Goal: Information Seeking & Learning: Learn about a topic

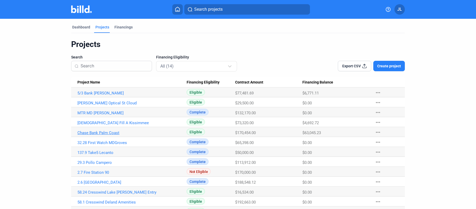
click at [106, 133] on link "Chase Bank Palm Coast" at bounding box center [131, 132] width 109 height 5
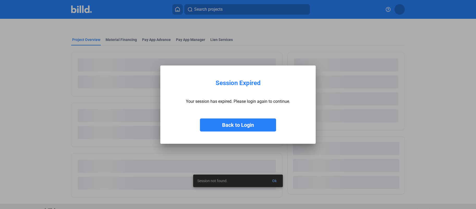
click at [227, 123] on button "Back to Login" at bounding box center [238, 124] width 76 height 13
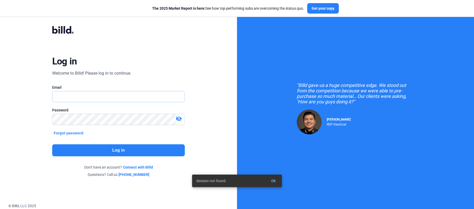
type input "[PERSON_NAME][EMAIL_ADDRESS][DOMAIN_NAME]"
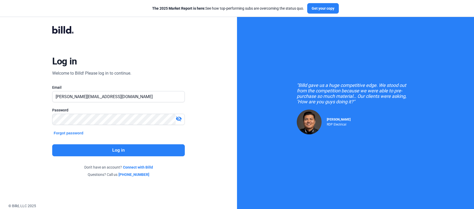
click at [113, 154] on button "Log in" at bounding box center [118, 150] width 133 height 12
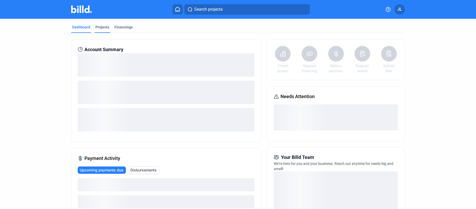
click at [102, 29] on div "Projects" at bounding box center [102, 27] width 14 height 5
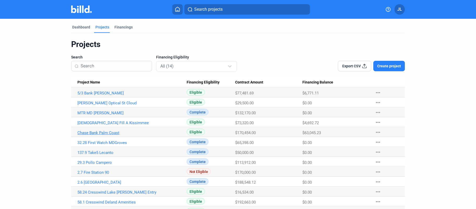
click at [99, 132] on link "Chase Bank Palm Coast" at bounding box center [131, 132] width 109 height 5
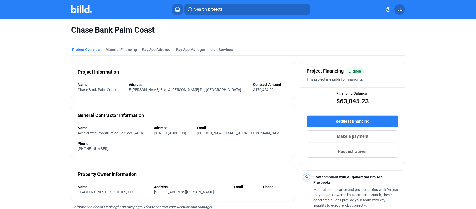
click at [118, 47] on div "Material Financing" at bounding box center [121, 49] width 31 height 5
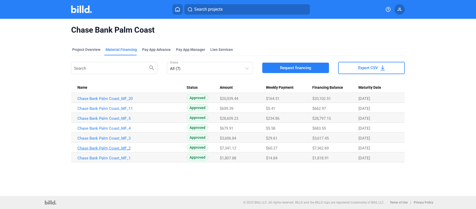
click at [118, 147] on link "Chase Bank Palm Coast_MF_2" at bounding box center [131, 148] width 109 height 5
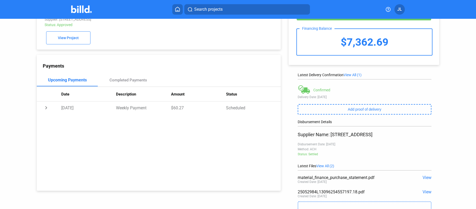
scroll to position [59, 0]
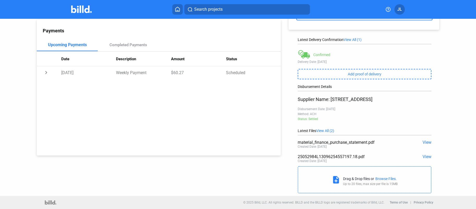
click at [425, 141] on span "View" at bounding box center [427, 142] width 9 height 5
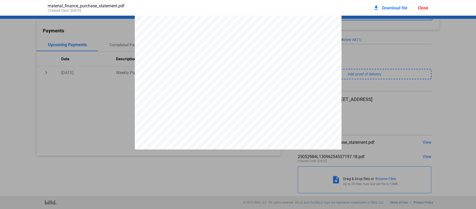
scroll to position [48, 0]
drag, startPoint x: 240, startPoint y: 105, endPoint x: 253, endPoint y: 105, distance: 13.0
click at [253, 105] on div "PURCHASE STATEMENT This PURCHASE STATEMENT is being executed and delivered purs…" at bounding box center [238, 114] width 207 height 293
drag, startPoint x: 253, startPoint y: 106, endPoint x: 242, endPoint y: 106, distance: 11.2
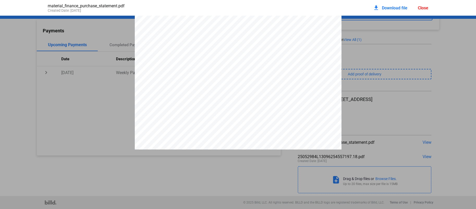
click at [242, 106] on div "PURCHASE STATEMENT This PURCHASE STATEMENT is being executed and delivered purs…" at bounding box center [238, 114] width 207 height 293
click at [242, 106] on span "$7,341.12" at bounding box center [246, 104] width 15 height 4
click at [244, 126] on span "$7,341.12" at bounding box center [246, 125] width 15 height 4
click at [241, 126] on span "$7,341.12" at bounding box center [246, 125] width 15 height 4
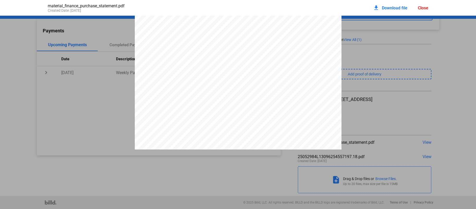
click at [241, 126] on span "$7,341.12" at bounding box center [246, 125] width 15 height 4
click at [420, 9] on div "Close" at bounding box center [423, 7] width 10 height 5
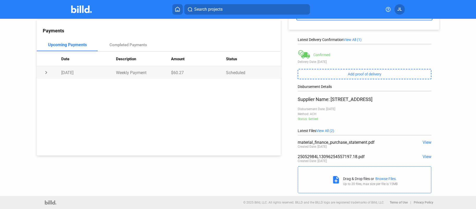
scroll to position [0, 0]
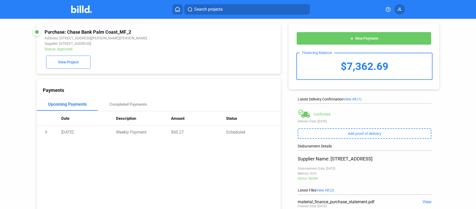
drag, startPoint x: 68, startPoint y: 32, endPoint x: 137, endPoint y: 33, distance: 69.6
click at [137, 33] on div "Purchase: Chase Bank Palm Coast_MF_2" at bounding box center [136, 31] width 183 height 5
copy div "Chase Bank Palm Coast_MF_2"
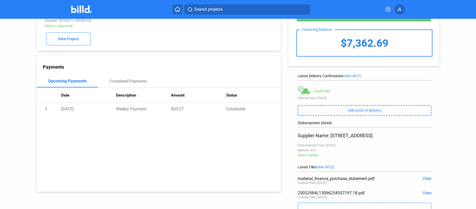
scroll to position [36, 0]
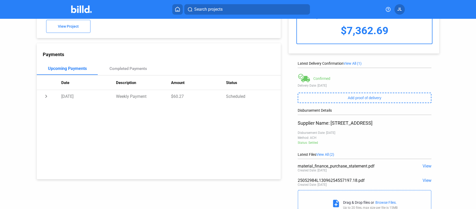
click at [426, 165] on span "View" at bounding box center [427, 166] width 9 height 5
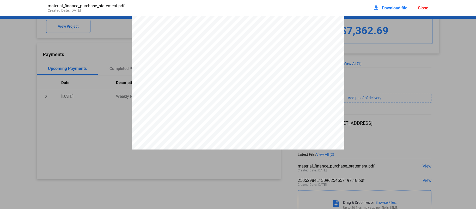
scroll to position [965, 0]
drag, startPoint x: 393, startPoint y: 2, endPoint x: 392, endPoint y: 6, distance: 4.3
click at [393, 2] on div "material_finance_purchase_statement.pdf Created Date: [DATE] download Download …" at bounding box center [238, 8] width 391 height 16
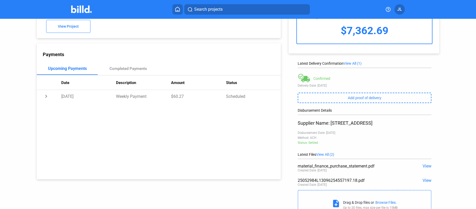
click at [425, 167] on span "View" at bounding box center [427, 166] width 9 height 5
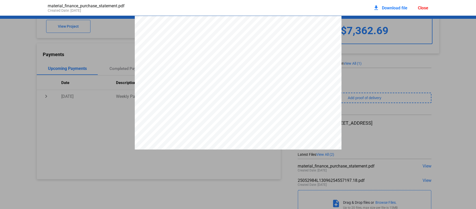
scroll to position [3, 0]
click at [395, 9] on span "Download file" at bounding box center [395, 7] width 26 height 5
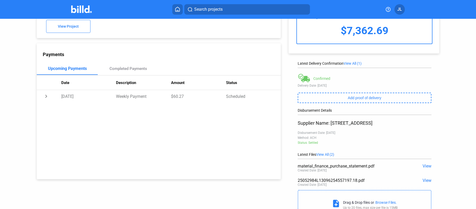
scroll to position [0, 0]
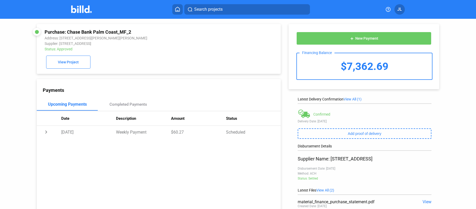
drag, startPoint x: 67, startPoint y: 32, endPoint x: 130, endPoint y: 34, distance: 63.1
click at [130, 34] on div "Purchase: Chase Bank Palm Coast_MF_2" at bounding box center [136, 31] width 183 height 5
copy div "Chase Bank Palm Coast_MF_2"
click at [59, 63] on span "View Project" at bounding box center [68, 62] width 21 height 4
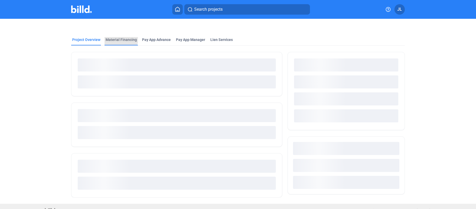
click at [115, 39] on div "Material Financing" at bounding box center [121, 39] width 31 height 5
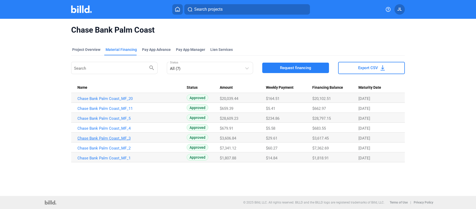
click at [119, 138] on link "Chase Bank Palm Coast_MF_3" at bounding box center [131, 138] width 109 height 5
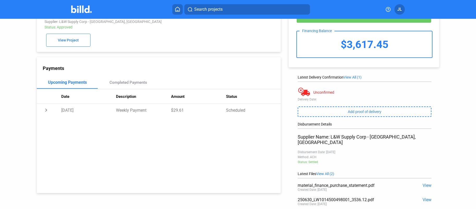
scroll to position [46, 0]
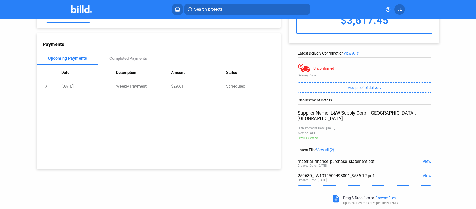
click at [354, 173] on div "250630_LW1014500498001_3536.12.pdf" at bounding box center [351, 175] width 107 height 5
click at [428, 173] on span "View" at bounding box center [427, 175] width 9 height 5
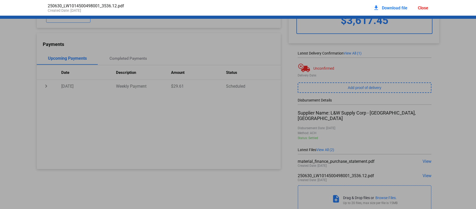
scroll to position [3, 0]
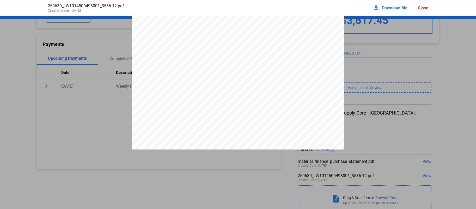
click at [422, 7] on div "Close" at bounding box center [423, 7] width 10 height 5
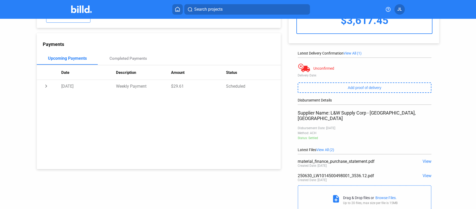
scroll to position [0, 0]
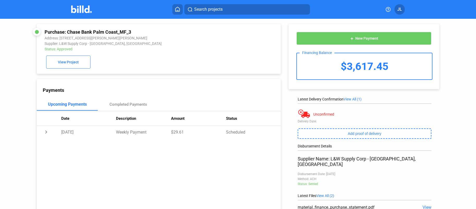
drag, startPoint x: 67, startPoint y: 32, endPoint x: 117, endPoint y: 32, distance: 50.1
click at [134, 33] on div "Purchase: Chase Bank Palm Coast_MF_3" at bounding box center [136, 31] width 183 height 5
copy div "Chase Bank Palm Coast_MF_3"
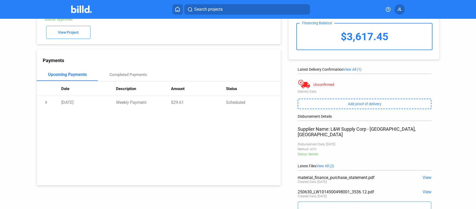
scroll to position [59, 0]
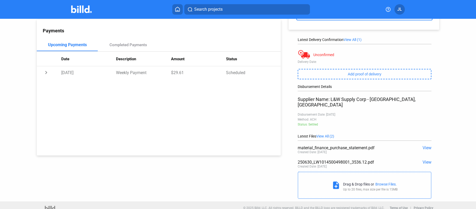
click at [428, 160] on span "View" at bounding box center [427, 162] width 9 height 5
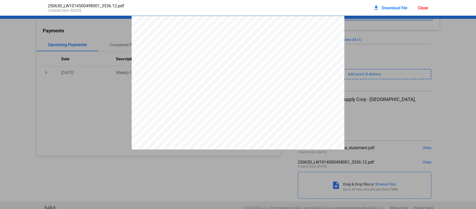
scroll to position [3, 0]
click at [425, 8] on div "Close" at bounding box center [423, 7] width 10 height 5
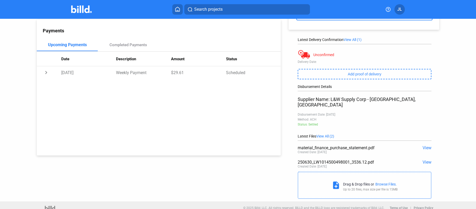
click at [427, 145] on span "View" at bounding box center [427, 147] width 9 height 5
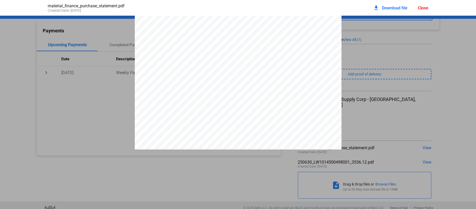
scroll to position [35, 0]
drag, startPoint x: 424, startPoint y: 9, endPoint x: 386, endPoint y: 11, distance: 37.6
click at [424, 9] on div "Close" at bounding box center [423, 7] width 10 height 5
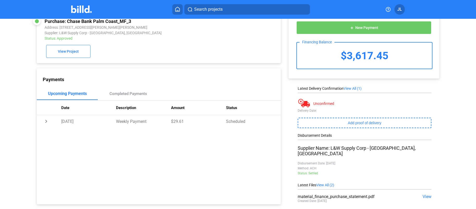
scroll to position [0, 0]
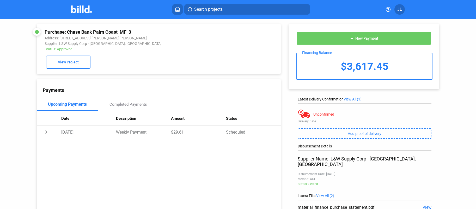
drag, startPoint x: 68, startPoint y: 32, endPoint x: 130, endPoint y: 32, distance: 62.3
click at [130, 32] on div "Purchase: Chase Bank Palm Coast_MF_3" at bounding box center [136, 31] width 183 height 5
copy div "Chase Bank Palm Coast_MF_3"
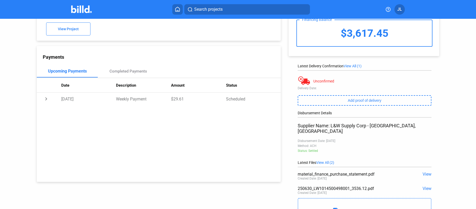
scroll to position [36, 0]
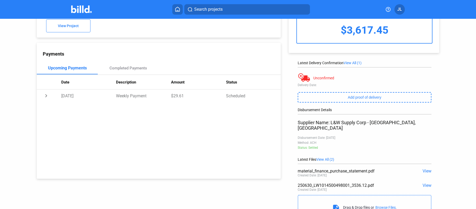
click at [426, 170] on div "material_finance_purchase_statement.pdf View Created Date: [DATE]" at bounding box center [365, 173] width 134 height 14
click at [426, 168] on span "View" at bounding box center [427, 170] width 9 height 5
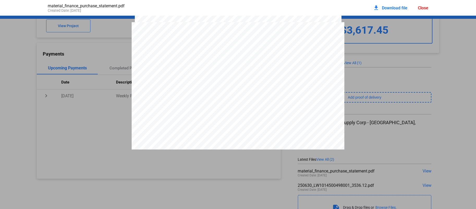
scroll to position [867, 0]
click at [387, 8] on span "Download file" at bounding box center [395, 7] width 26 height 5
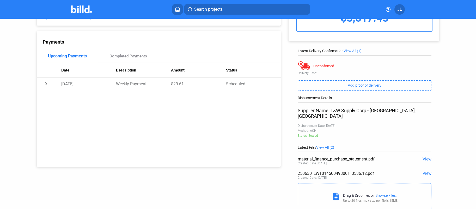
scroll to position [0, 0]
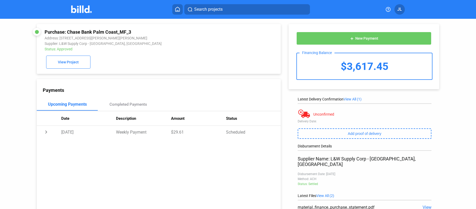
click at [81, 11] on img at bounding box center [81, 9] width 21 height 8
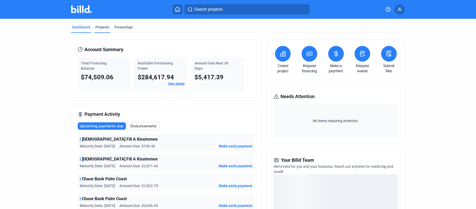
click at [102, 28] on div "Projects" at bounding box center [102, 27] width 14 height 5
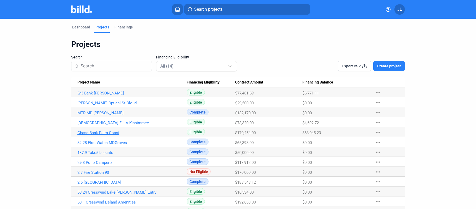
click at [94, 132] on link "Chase Bank Palm Coast" at bounding box center [131, 132] width 109 height 5
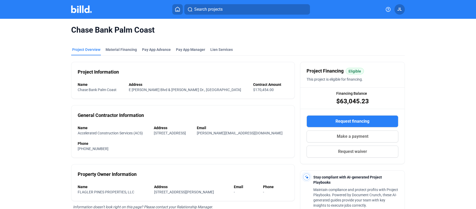
click at [117, 39] on div "Chase Bank Palm Coast" at bounding box center [238, 30] width 334 height 22
click at [119, 50] on div "Material Financing" at bounding box center [121, 49] width 31 height 5
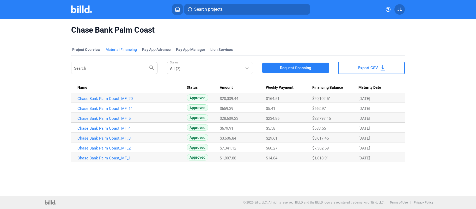
click at [111, 147] on link "Chase Bank Palm Coast_MF_2" at bounding box center [131, 148] width 109 height 5
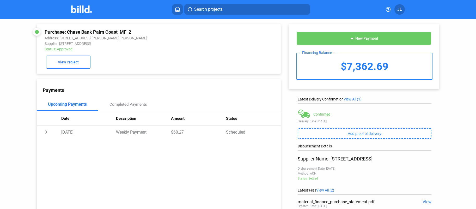
drag, startPoint x: 67, startPoint y: 32, endPoint x: 122, endPoint y: 32, distance: 55.0
click at [132, 31] on div "Purchase: Chase Bank Palm Coast_MF_2" at bounding box center [136, 31] width 183 height 5
copy div "Chase Bank Palm Coast_MF_2"
click at [119, 33] on div "Purchase: Chase Bank Palm Coast_MF_2" at bounding box center [136, 31] width 183 height 5
drag, startPoint x: 119, startPoint y: 31, endPoint x: 133, endPoint y: 31, distance: 14.1
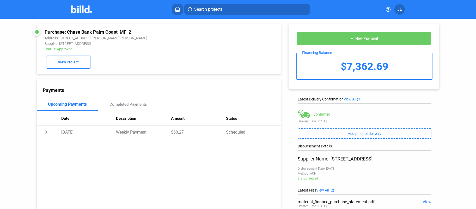
click at [133, 31] on div "Purchase: Chase Bank Palm Coast_MF_2" at bounding box center [136, 31] width 183 height 5
copy div "MF_2"
click at [67, 69] on div "Purchase: Chase Bank Palm Coast_MF_2 Address: [GEOGRAPHIC_DATA][PERSON_NAME][PE…" at bounding box center [159, 49] width 244 height 50
click at [70, 63] on span "View Project" at bounding box center [68, 62] width 21 height 4
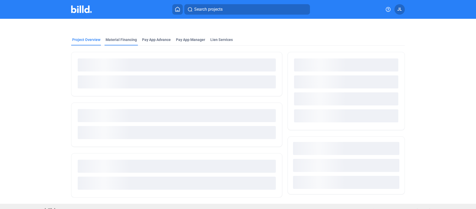
click at [123, 41] on div "Material Financing" at bounding box center [121, 39] width 31 height 5
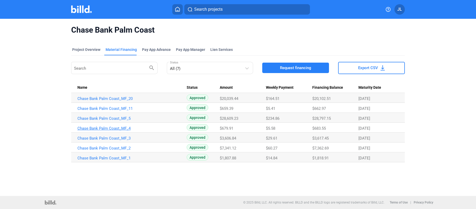
click at [116, 126] on link "Chase Bank Palm Coast_MF_4" at bounding box center [131, 128] width 109 height 5
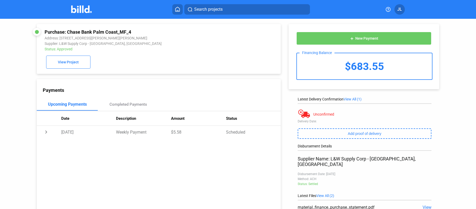
drag, startPoint x: 68, startPoint y: 32, endPoint x: 131, endPoint y: 32, distance: 62.6
click at [131, 32] on div "Purchase: Chase Bank Palm Coast_MF_4" at bounding box center [136, 31] width 183 height 5
copy div "Chase Bank Palm Coast_MF_4"
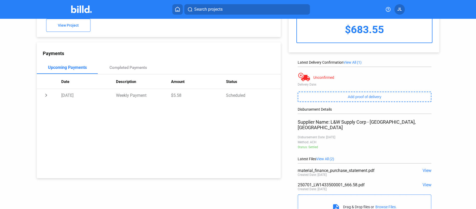
scroll to position [52, 0]
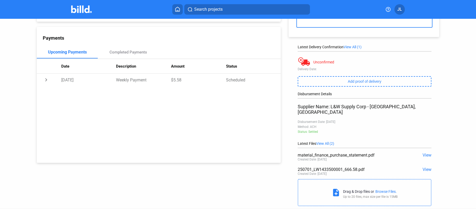
click at [427, 153] on span "View" at bounding box center [427, 155] width 9 height 5
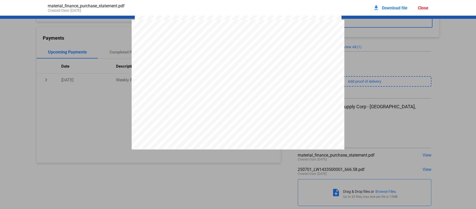
scroll to position [860, 0]
drag, startPoint x: 393, startPoint y: 9, endPoint x: 390, endPoint y: 9, distance: 2.9
click at [393, 9] on span "Download file" at bounding box center [395, 7] width 26 height 5
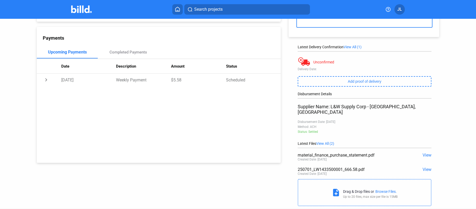
scroll to position [0, 0]
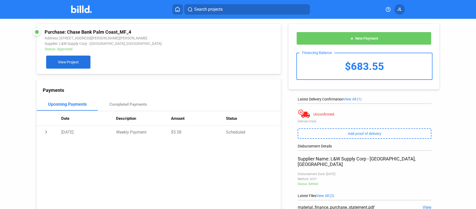
click at [69, 62] on span "View Project" at bounding box center [68, 62] width 21 height 4
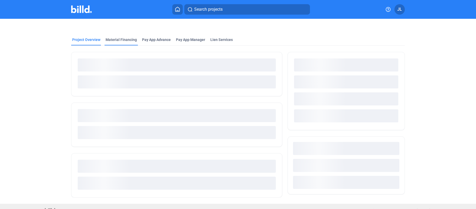
click at [122, 41] on div "Material Financing" at bounding box center [121, 39] width 31 height 5
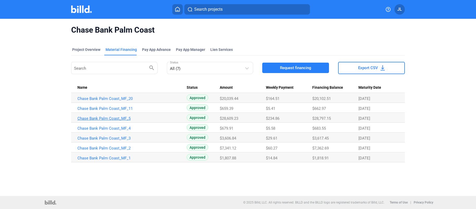
click at [113, 117] on link "Chase Bank Palm Coast_MF_5" at bounding box center [131, 118] width 109 height 5
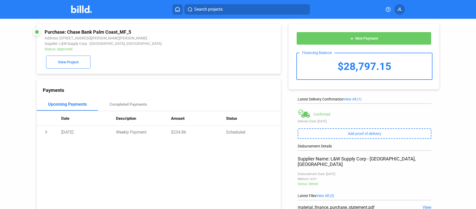
drag, startPoint x: 68, startPoint y: 33, endPoint x: 133, endPoint y: 31, distance: 65.5
click at [133, 31] on div "Purchase: Chase Bank Palm Coast_MF_5" at bounding box center [136, 31] width 183 height 5
copy div "Chase Bank Palm Coast_MF_5"
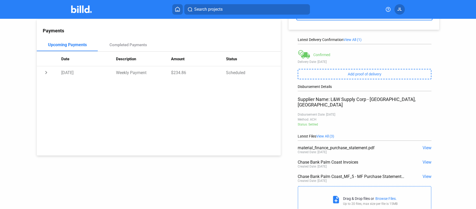
click at [426, 174] on span "View" at bounding box center [427, 176] width 9 height 5
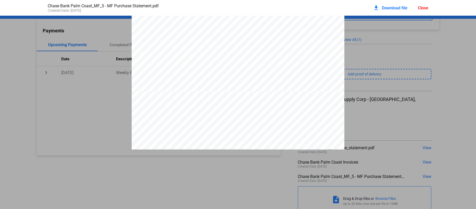
scroll to position [1569, 0]
click at [426, 7] on div "Close" at bounding box center [423, 7] width 10 height 5
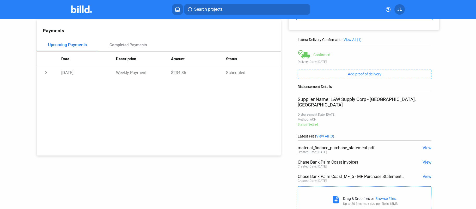
click at [425, 145] on span "View" at bounding box center [427, 147] width 9 height 5
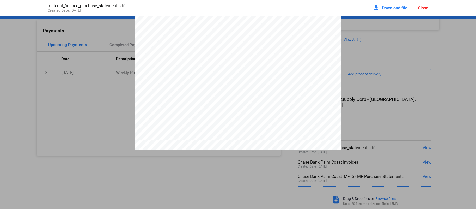
scroll to position [215, 0]
click at [430, 10] on div "material_finance_purchase_statement.pdf Created Date: [DATE] download Download …" at bounding box center [238, 8] width 391 height 16
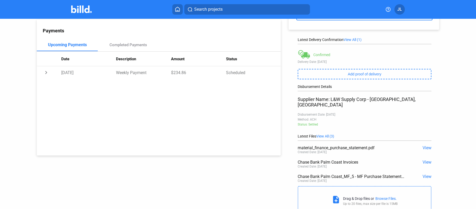
click at [425, 160] on span "View" at bounding box center [427, 162] width 9 height 5
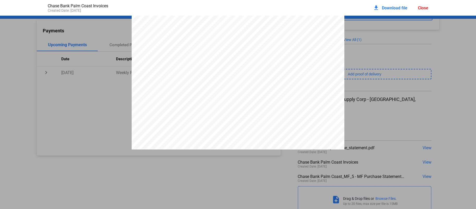
scroll to position [3764, 0]
click at [422, 9] on div "Close" at bounding box center [423, 7] width 10 height 5
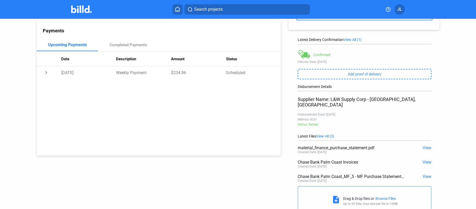
click at [423, 174] on span "View" at bounding box center [427, 176] width 9 height 5
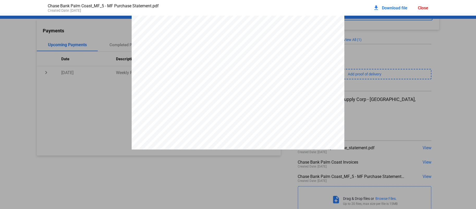
scroll to position [4599, 0]
click at [421, 8] on div "Close" at bounding box center [423, 7] width 10 height 5
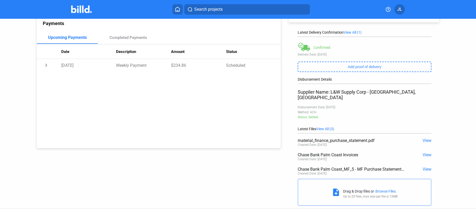
scroll to position [74, 0]
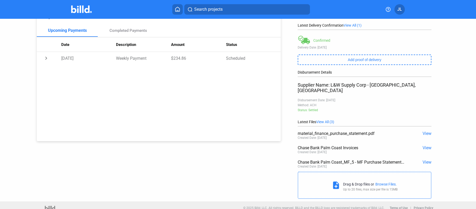
click at [424, 160] on span "View" at bounding box center [427, 162] width 9 height 5
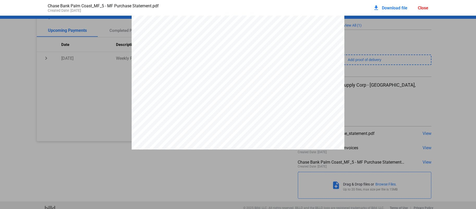
scroll to position [22, 0]
click at [424, 5] on div "Close" at bounding box center [423, 7] width 10 height 5
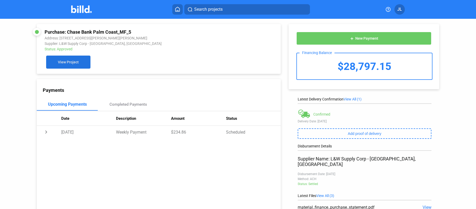
click at [61, 60] on span "View Project" at bounding box center [68, 62] width 21 height 4
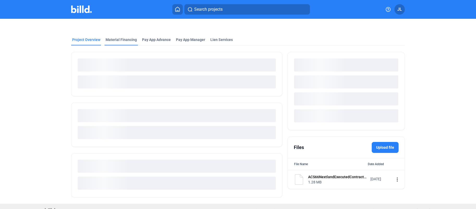
click at [116, 43] on div "Material Financing" at bounding box center [121, 41] width 33 height 8
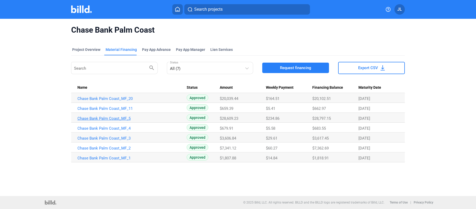
click at [89, 119] on link "Chase Bank Palm Coast_MF_5" at bounding box center [131, 118] width 109 height 5
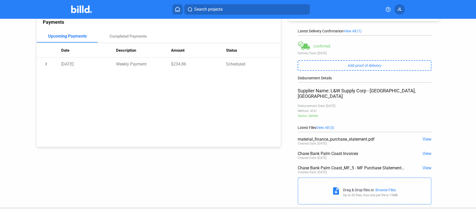
scroll to position [74, 0]
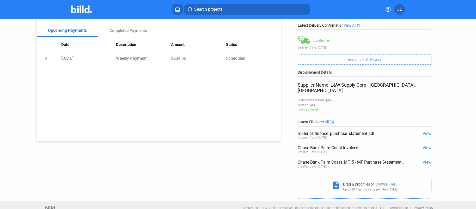
click at [425, 131] on span "View" at bounding box center [427, 133] width 9 height 5
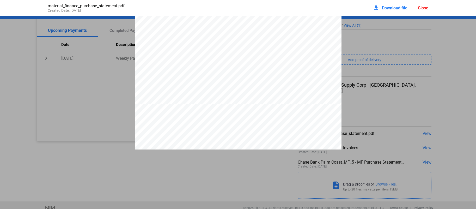
scroll to position [470, 0]
click at [422, 9] on div "Close" at bounding box center [423, 7] width 10 height 5
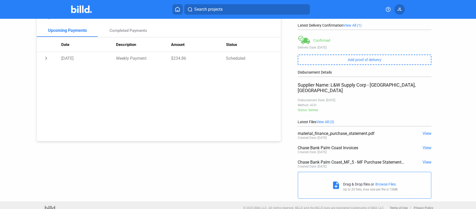
click at [424, 160] on span "View" at bounding box center [427, 162] width 9 height 5
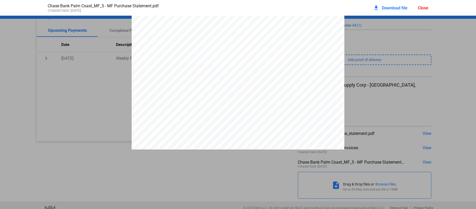
scroll to position [4599, 0]
click at [425, 10] on div "download Download file Close" at bounding box center [400, 7] width 55 height 11
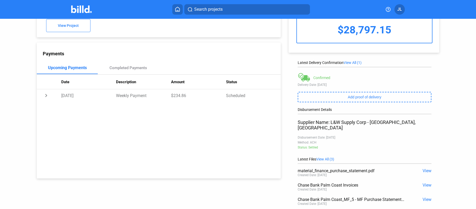
scroll to position [37, 0]
click at [425, 196] on span "View" at bounding box center [427, 198] width 9 height 5
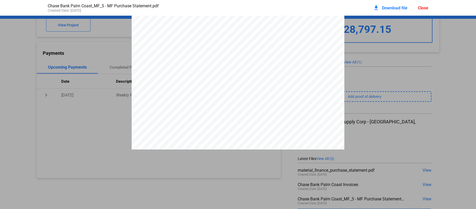
scroll to position [4599, 0]
drag, startPoint x: 419, startPoint y: 7, endPoint x: 417, endPoint y: 8, distance: 3.0
click at [419, 7] on div "Close" at bounding box center [423, 7] width 10 height 5
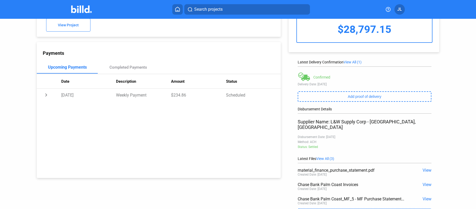
click at [427, 196] on span "View" at bounding box center [427, 198] width 9 height 5
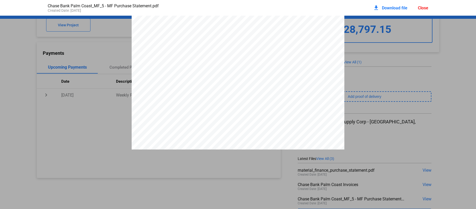
scroll to position [18, 0]
click at [221, 129] on span "$28,609.23" at bounding box center [227, 127] width 17 height 4
click at [225, 129] on span "$28,609.23" at bounding box center [227, 127] width 17 height 4
click at [422, 8] on div "Close" at bounding box center [423, 7] width 10 height 5
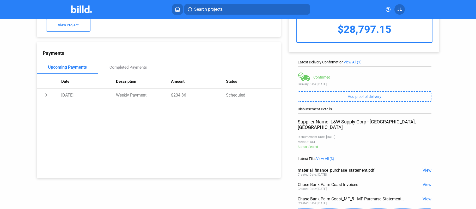
scroll to position [0, 0]
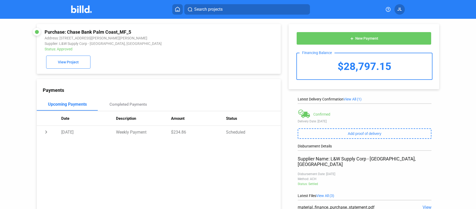
drag, startPoint x: 67, startPoint y: 32, endPoint x: 134, endPoint y: 32, distance: 66.8
click at [134, 32] on div "Purchase: Chase Bank Palm Coast_MF_5" at bounding box center [136, 31] width 183 height 5
copy div "Chase Bank Palm Coast_MF_5"
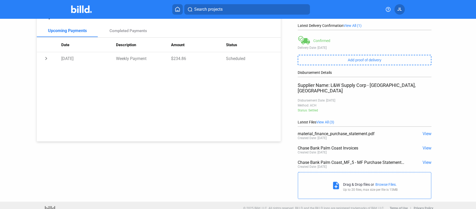
scroll to position [74, 0]
click at [423, 160] on span "View" at bounding box center [427, 162] width 9 height 5
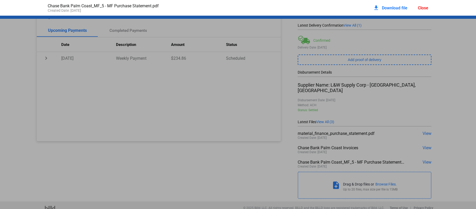
scroll to position [3, 0]
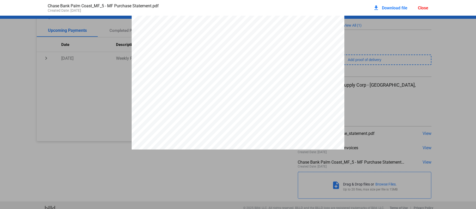
click at [225, 147] on span "$234.86" at bounding box center [225, 147] width 13 height 4
click at [226, 145] on span "$28,609.23" at bounding box center [227, 143] width 17 height 4
click at [389, 7] on span "Download file" at bounding box center [395, 7] width 26 height 5
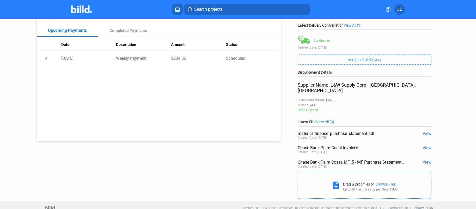
click at [424, 160] on span "View" at bounding box center [427, 162] width 9 height 5
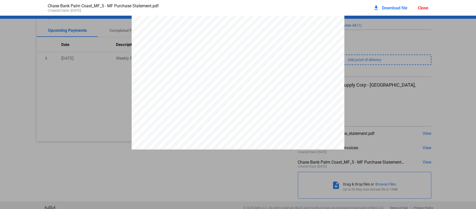
drag, startPoint x: 425, startPoint y: 11, endPoint x: 418, endPoint y: 10, distance: 7.1
click at [425, 11] on div "download Download file Close" at bounding box center [400, 7] width 55 height 11
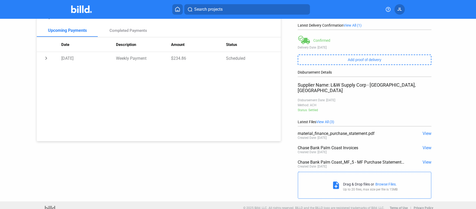
scroll to position [0, 0]
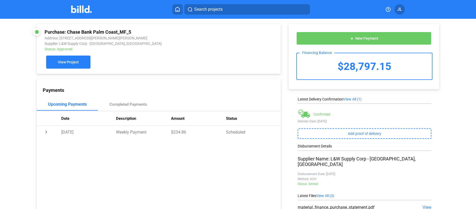
click at [74, 68] on button "View Project" at bounding box center [68, 62] width 44 height 13
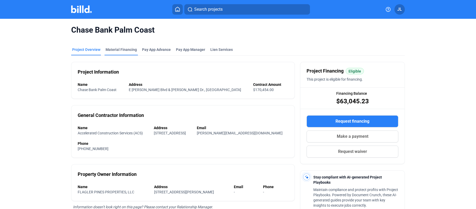
click at [125, 47] on div "Material Financing" at bounding box center [121, 49] width 31 height 5
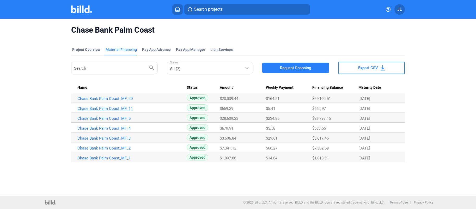
click at [105, 106] on link "Chase Bank Palm Coast_MF_11" at bounding box center [131, 108] width 109 height 5
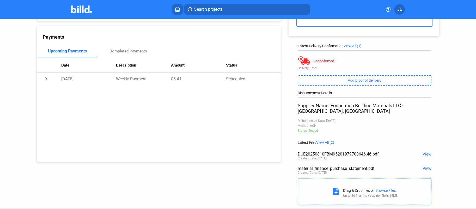
scroll to position [59, 0]
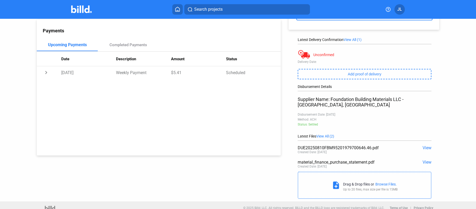
click at [424, 160] on span "View" at bounding box center [427, 162] width 9 height 5
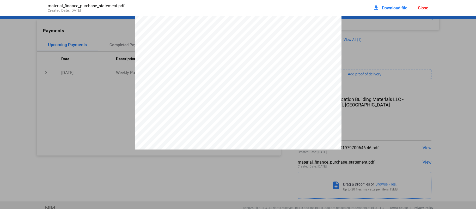
scroll to position [3, 0]
click at [423, 8] on div "Close" at bounding box center [423, 7] width 10 height 5
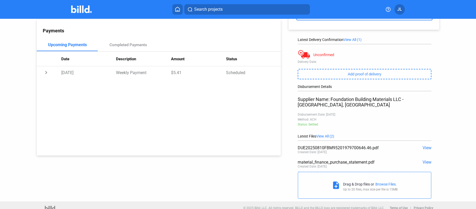
scroll to position [0, 0]
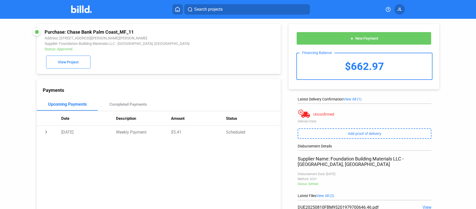
drag, startPoint x: 69, startPoint y: 31, endPoint x: 127, endPoint y: 33, distance: 58.2
click at [133, 32] on div "Purchase: Chase Bank Palm Coast_MF_11" at bounding box center [136, 31] width 183 height 5
copy div "Chase Bank Palm Coast_MF_11"
click at [234, 158] on div "Payments Upcoming Payments Completed Payments Date Description Amount Status ch…" at bounding box center [159, 147] width 244 height 136
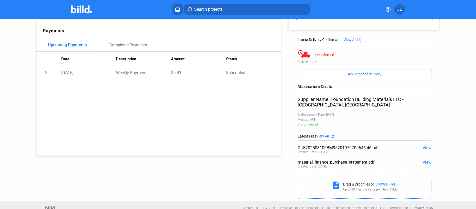
click at [426, 160] on span "View" at bounding box center [427, 162] width 9 height 5
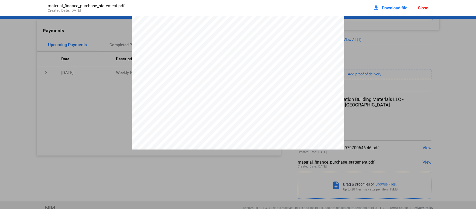
scroll to position [1006, 0]
click at [424, 8] on div "Close" at bounding box center [423, 7] width 10 height 5
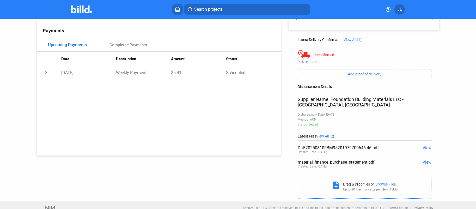
click at [427, 145] on span "View" at bounding box center [427, 147] width 9 height 5
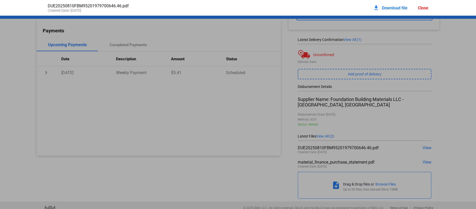
scroll to position [3, 0]
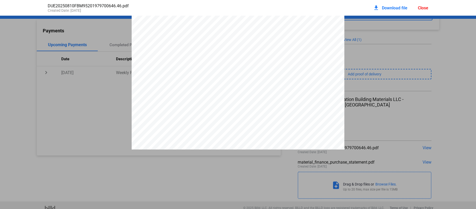
drag, startPoint x: 391, startPoint y: 8, endPoint x: 382, endPoint y: 8, distance: 9.1
click at [391, 8] on span "Download file" at bounding box center [395, 7] width 26 height 5
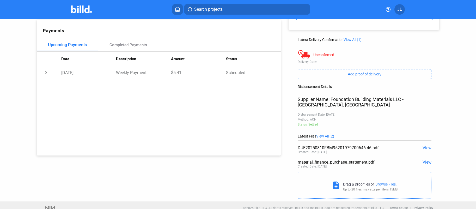
click at [423, 145] on span "View" at bounding box center [427, 147] width 9 height 5
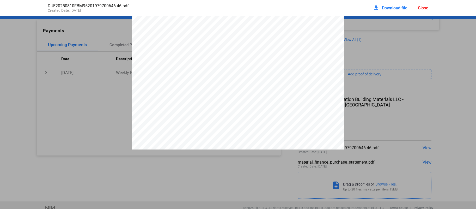
click at [426, 8] on div "Close" at bounding box center [423, 7] width 10 height 5
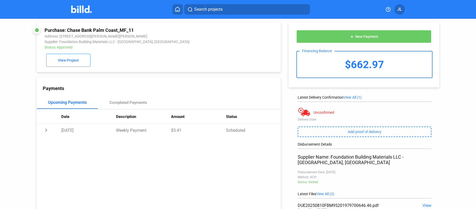
scroll to position [0, 0]
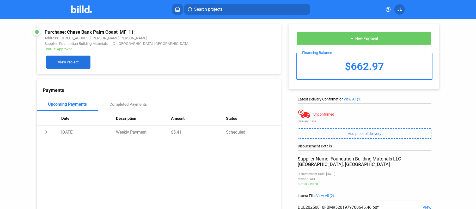
click at [78, 61] on button "View Project" at bounding box center [68, 62] width 44 height 13
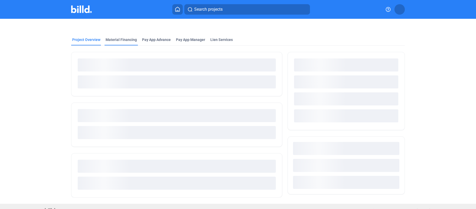
drag, startPoint x: 120, startPoint y: 47, endPoint x: 120, endPoint y: 44, distance: 3.1
click at [120, 47] on div at bounding box center [176, 122] width 211 height 152
click at [120, 41] on div "Material Financing" at bounding box center [121, 39] width 31 height 5
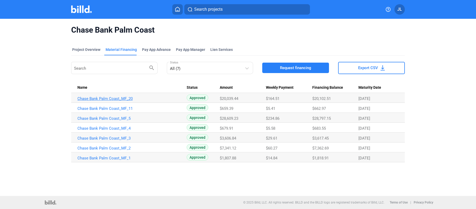
click at [110, 98] on link "Chase Bank Palm Coast_MF_20" at bounding box center [131, 98] width 109 height 5
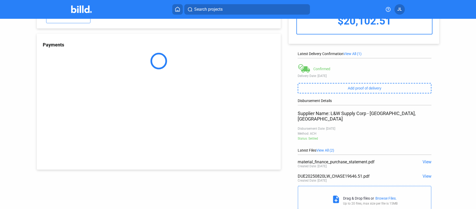
scroll to position [59, 0]
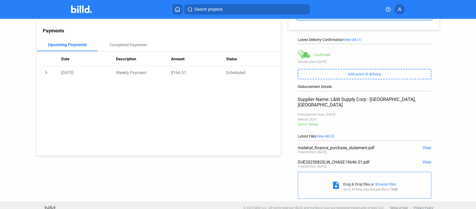
click at [424, 160] on span "View" at bounding box center [427, 162] width 9 height 5
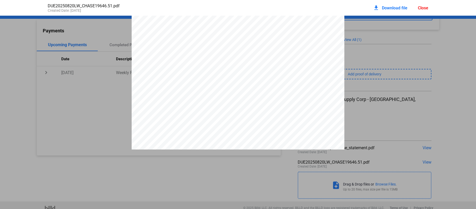
scroll to position [0, 0]
click at [428, 9] on div "Close" at bounding box center [423, 7] width 10 height 5
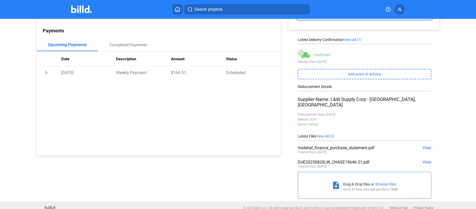
click at [424, 145] on div "material_finance_purchase_statement.pdf View Created Date: [DATE]" at bounding box center [365, 150] width 134 height 14
click at [426, 145] on span "View" at bounding box center [427, 147] width 9 height 5
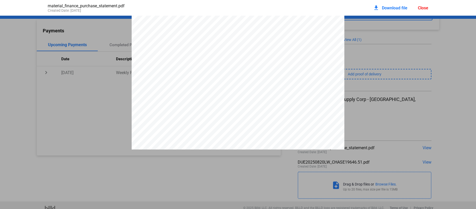
scroll to position [2146, 0]
click at [422, 6] on div "Close" at bounding box center [423, 7] width 10 height 5
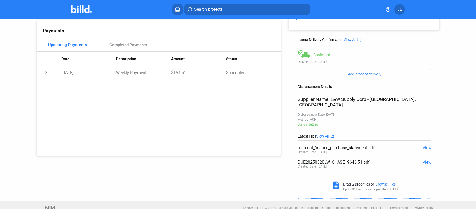
scroll to position [0, 0]
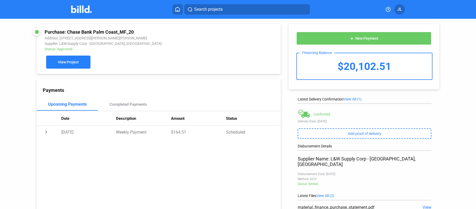
click at [66, 61] on span "View Project" at bounding box center [68, 62] width 21 height 4
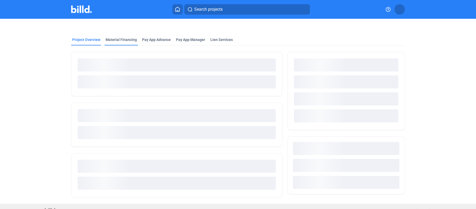
click at [126, 40] on div "Material Financing" at bounding box center [121, 39] width 31 height 5
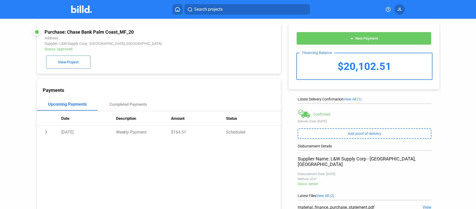
click at [62, 70] on div "Purchase: Chase Bank Palm Coast_MF_20 Address: Supplier: L&W Supply Corp - [GEO…" at bounding box center [159, 49] width 244 height 50
click at [70, 61] on span "View Project" at bounding box center [68, 62] width 21 height 4
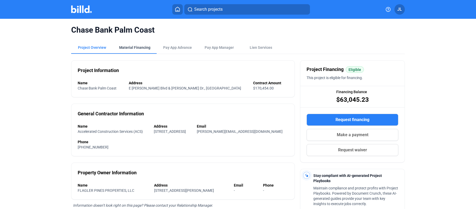
click at [135, 45] on div "Material Financing" at bounding box center [134, 47] width 31 height 5
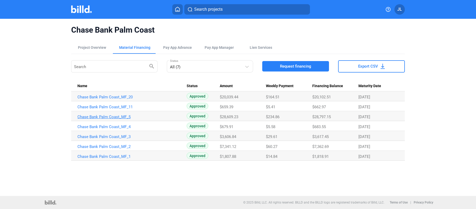
click at [106, 117] on link "Chase Bank Palm Coast_MF_5" at bounding box center [131, 116] width 109 height 5
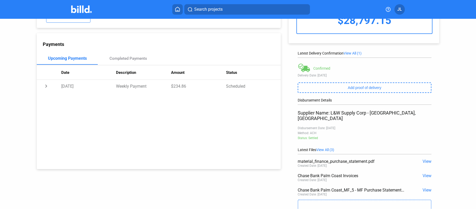
scroll to position [74, 0]
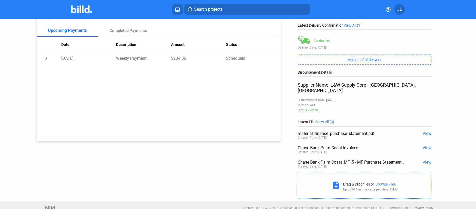
click at [426, 160] on span "View" at bounding box center [427, 162] width 9 height 5
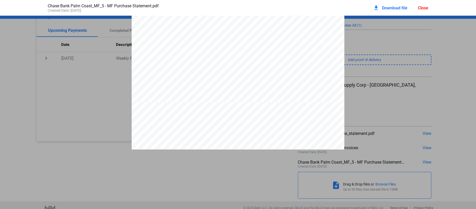
scroll to position [1280, 0]
